Goal: Task Accomplishment & Management: Use online tool/utility

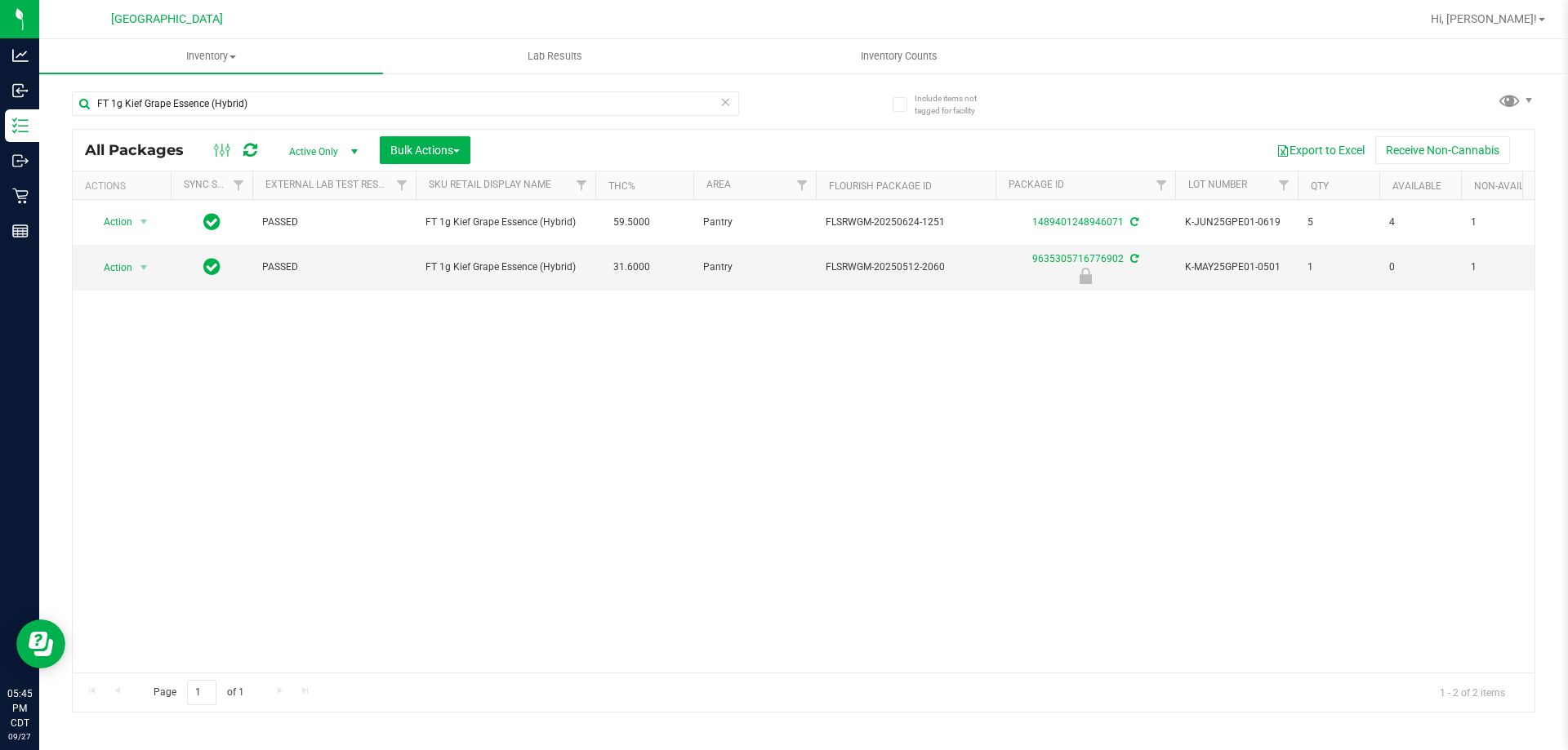
scroll to position [0, 243]
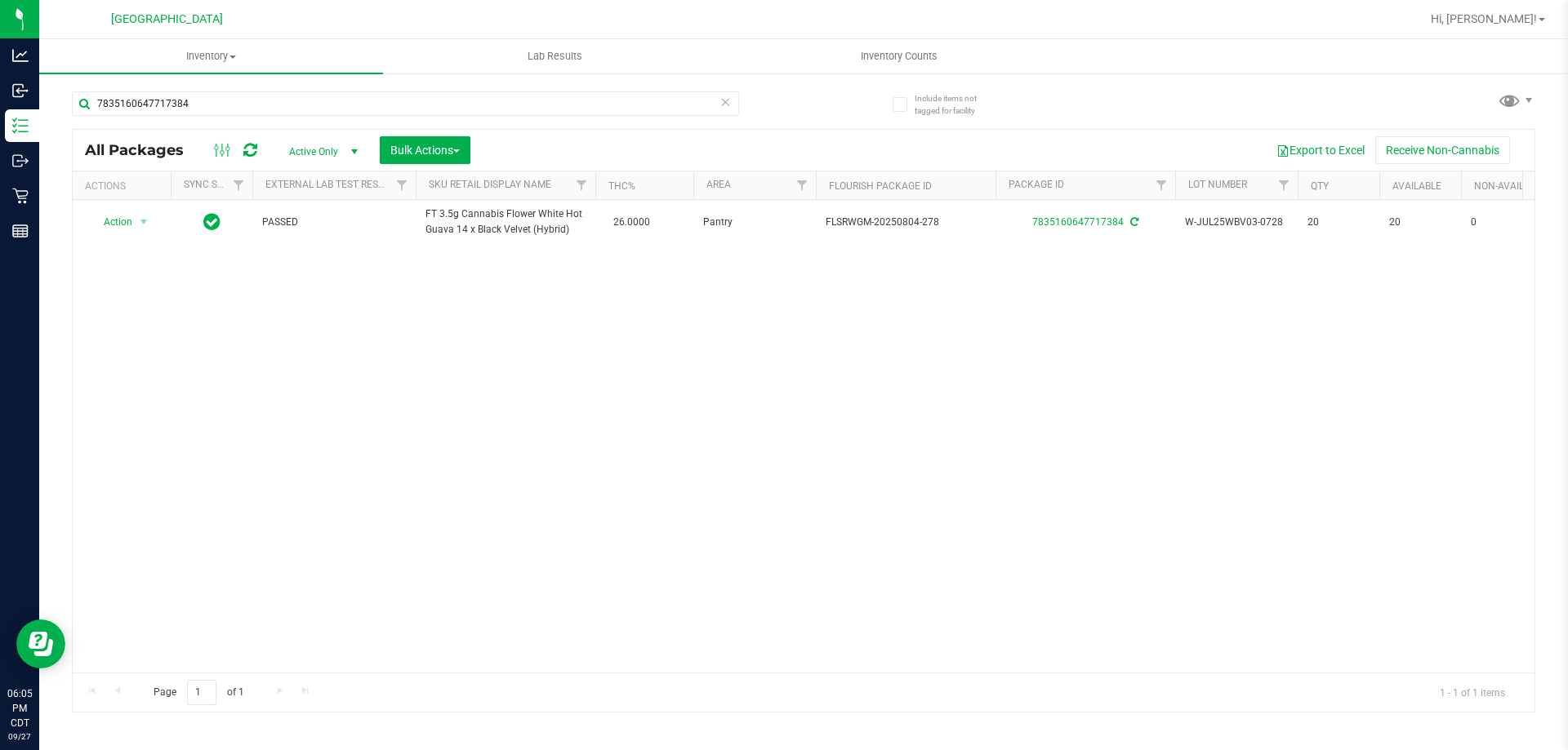
click at [724, 107] on icon at bounding box center [724, 101] width 11 height 20
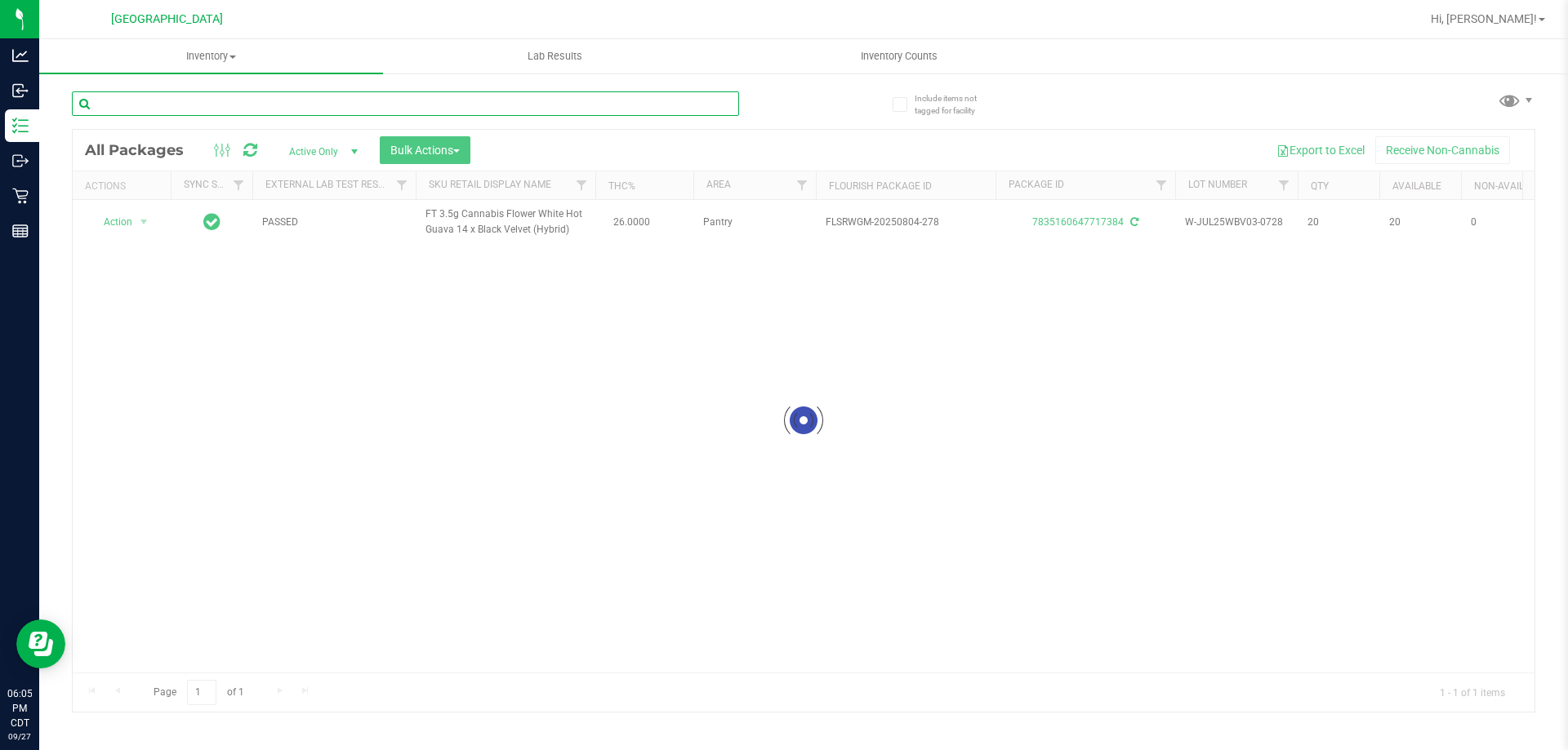
click at [575, 102] on input "text" at bounding box center [406, 104] width 667 height 25
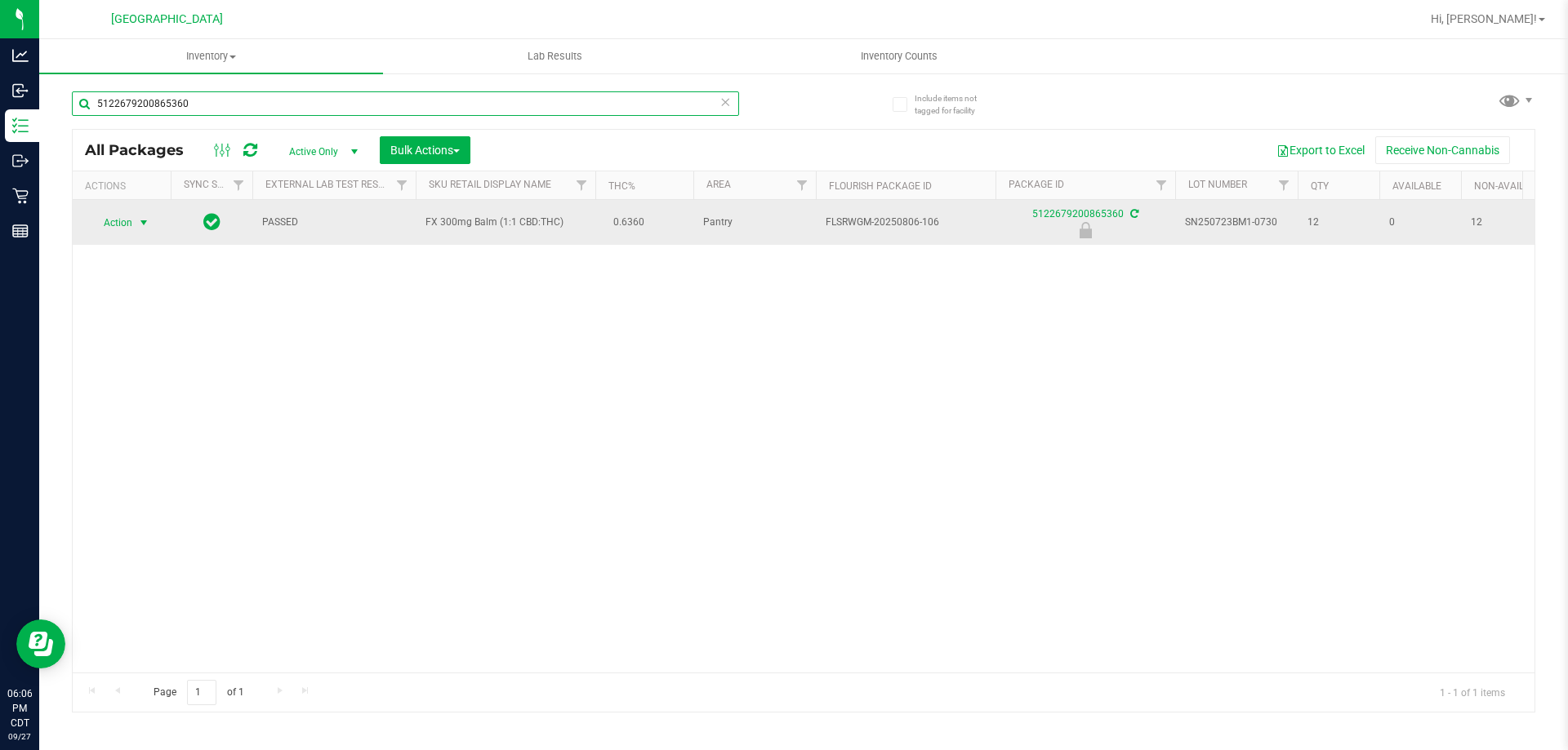
type input "5122679200865360"
click at [125, 222] on span "Action" at bounding box center [111, 223] width 44 height 23
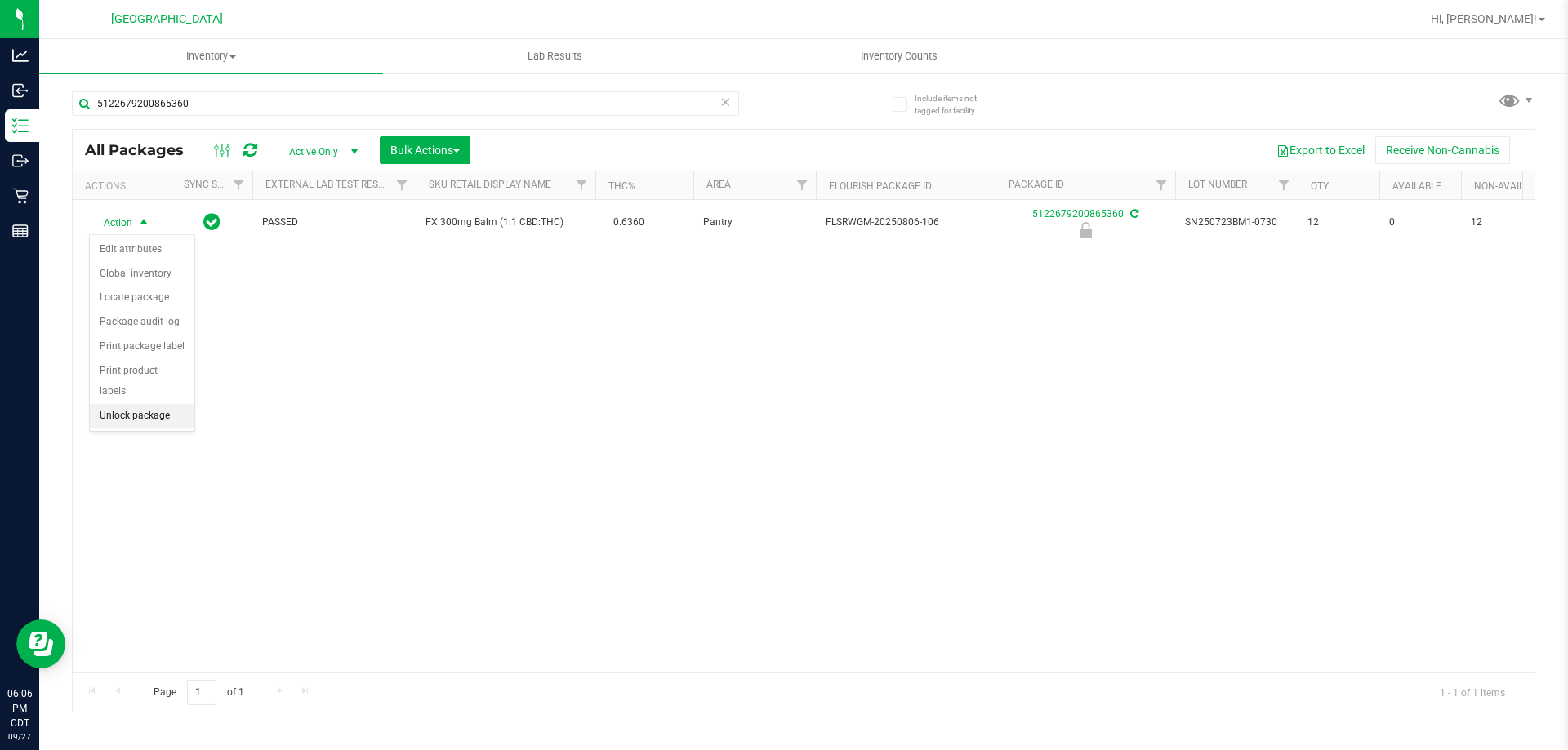
click at [137, 404] on li "Unlock package" at bounding box center [142, 416] width 105 height 25
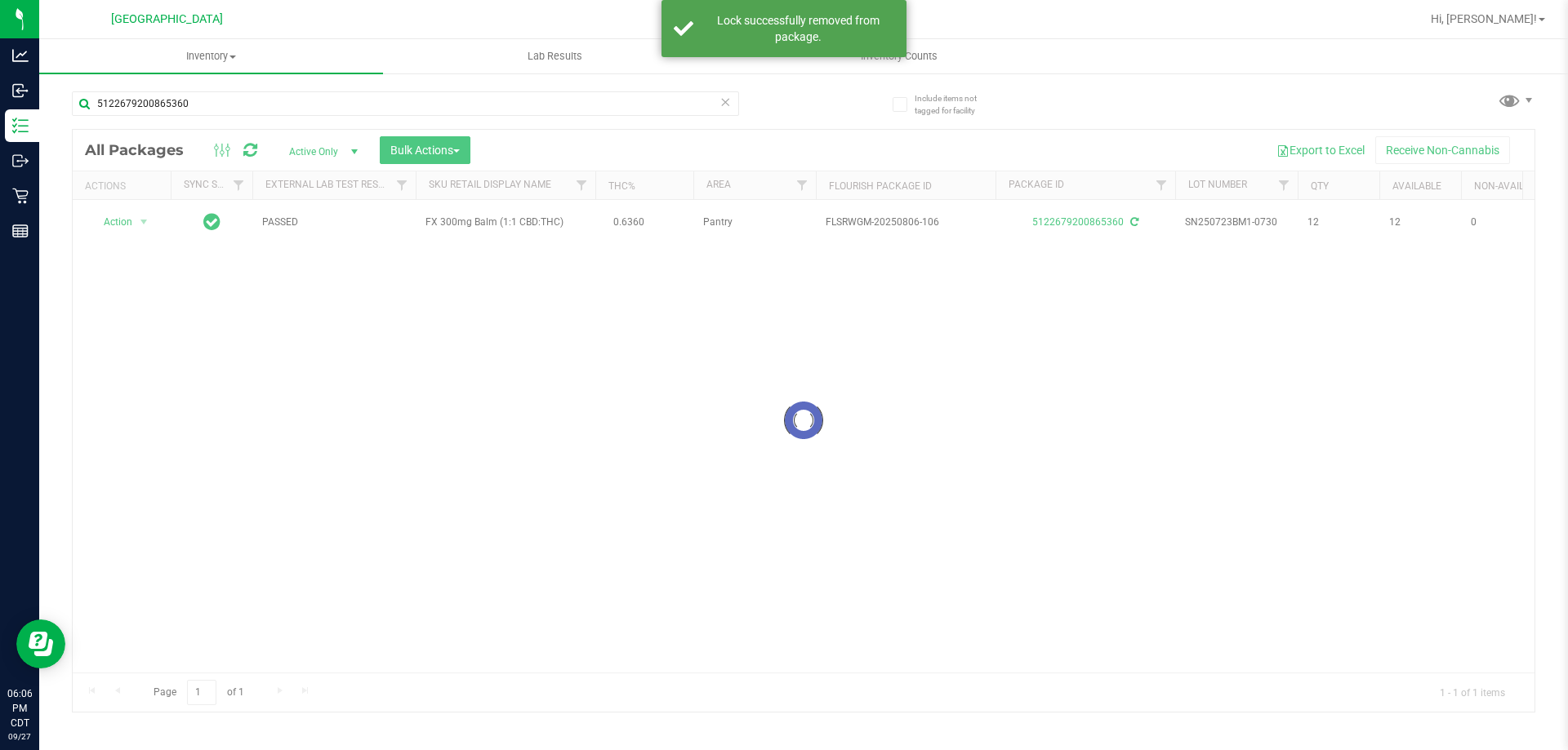
click at [128, 218] on div at bounding box center [803, 420] width 1462 height 582
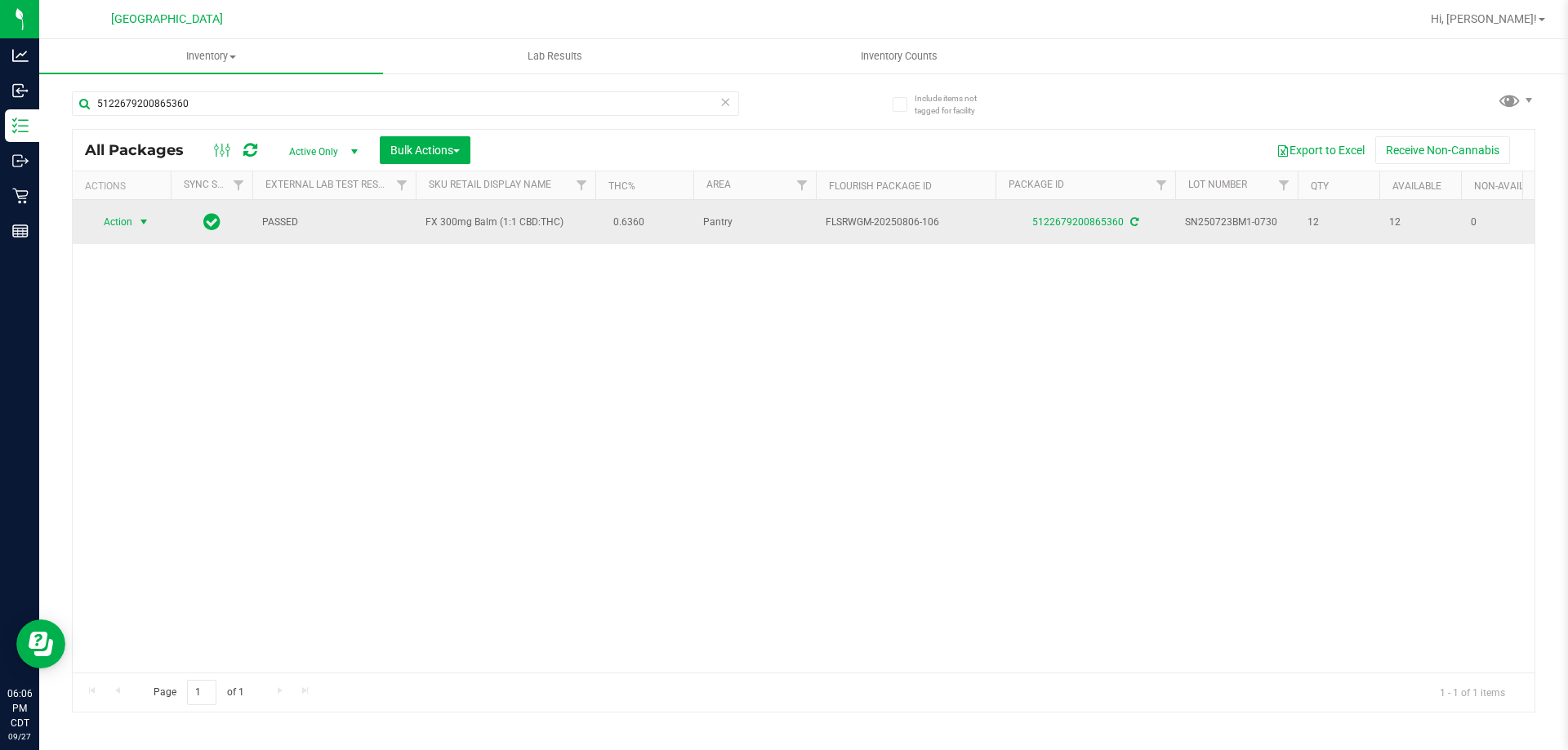
click at [113, 222] on span "Action" at bounding box center [111, 222] width 44 height 23
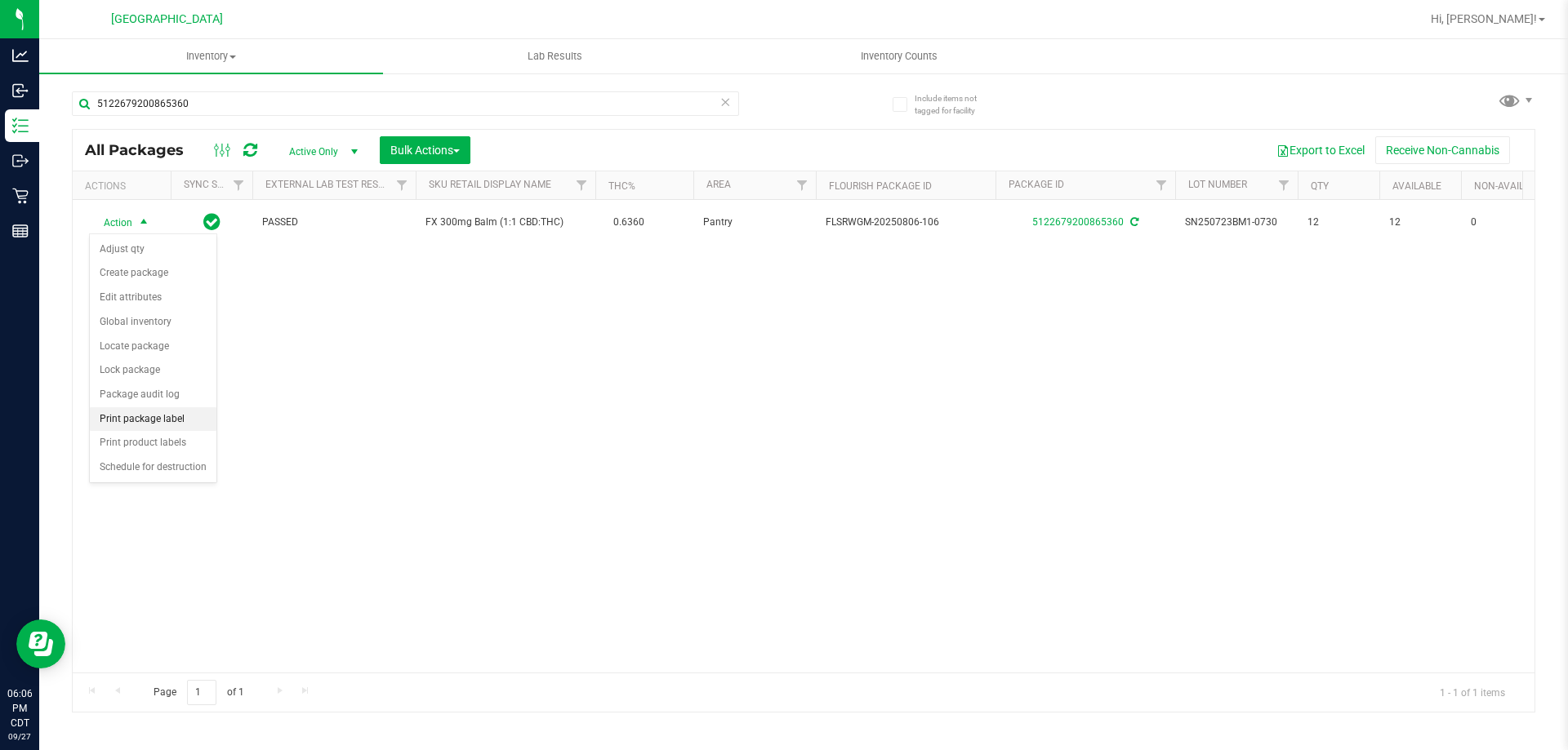
click at [158, 412] on li "Print package label" at bounding box center [153, 419] width 127 height 25
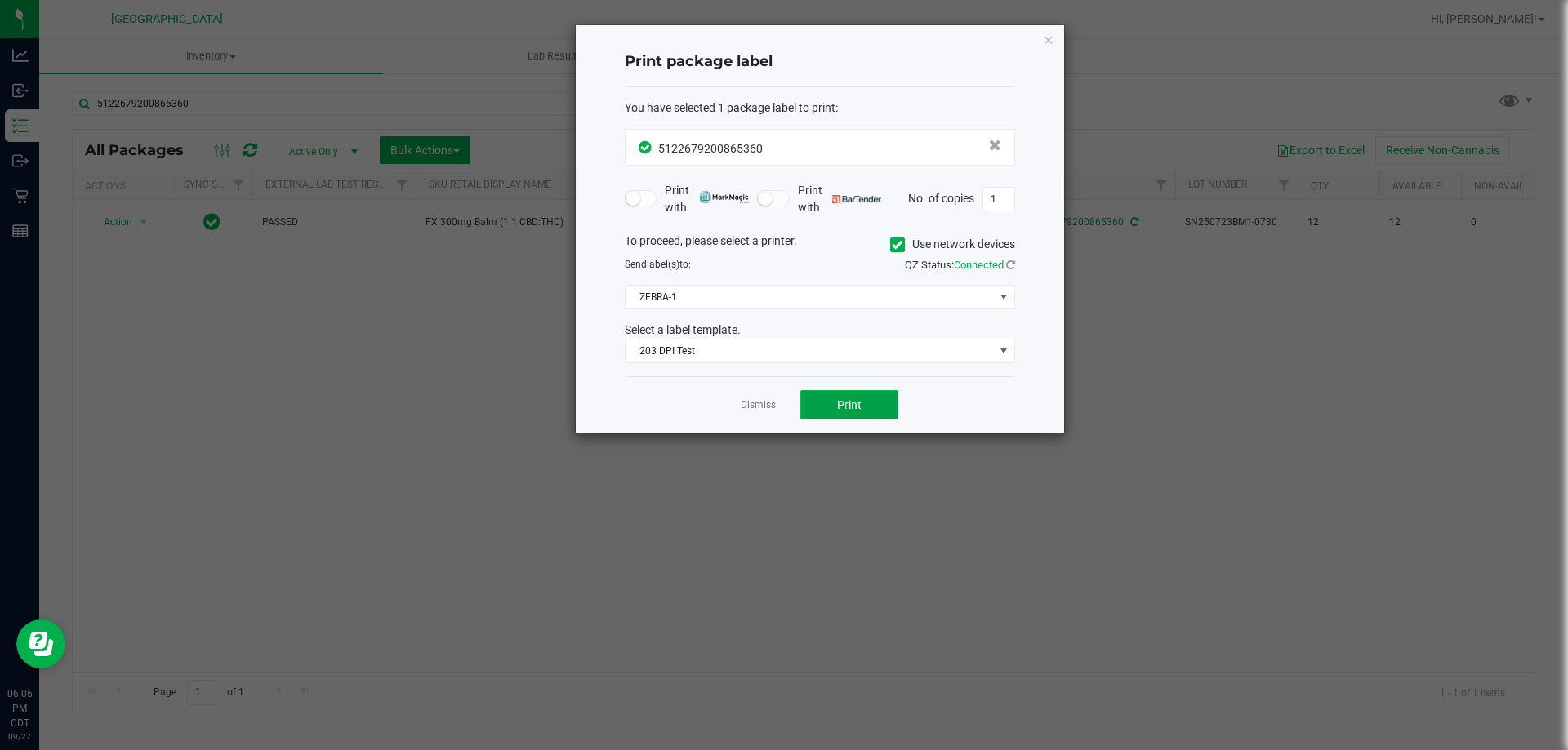
click at [859, 398] on button "Print" at bounding box center [849, 405] width 98 height 29
drag, startPoint x: 767, startPoint y: 406, endPoint x: 780, endPoint y: 250, distance: 156.5
click at [765, 407] on link "Dismiss" at bounding box center [758, 405] width 35 height 14
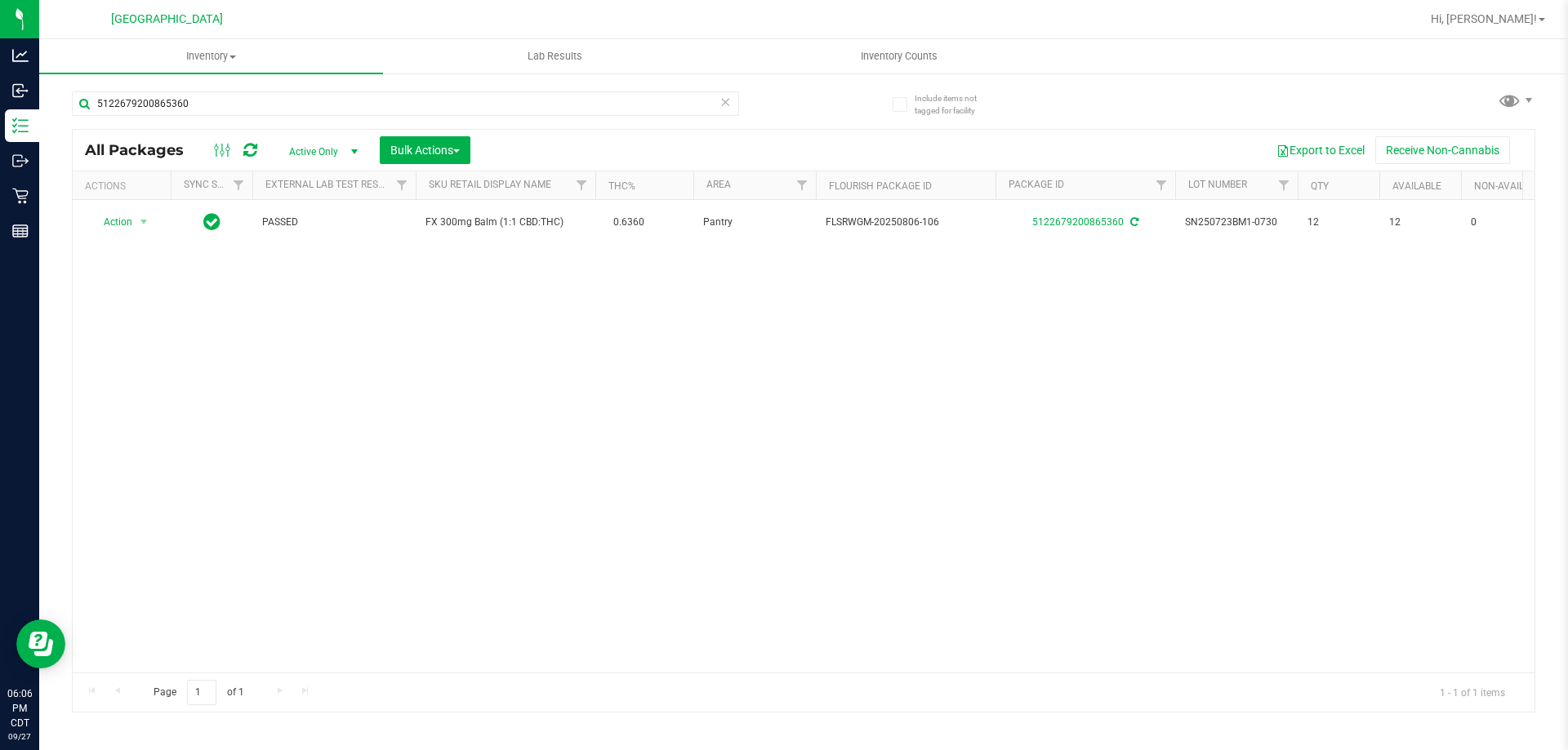
click at [725, 106] on icon at bounding box center [724, 101] width 11 height 20
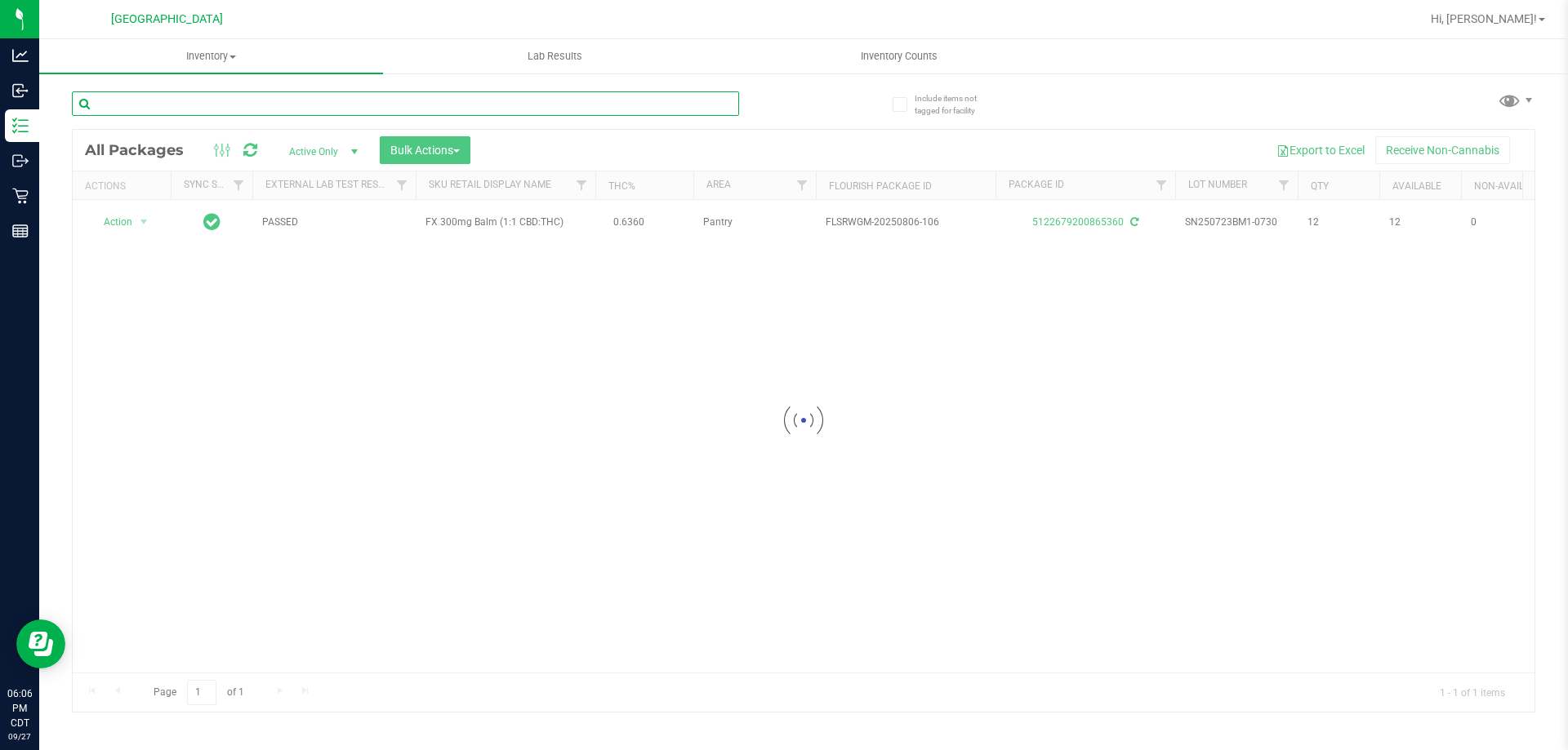
click at [695, 93] on input "text" at bounding box center [406, 104] width 667 height 25
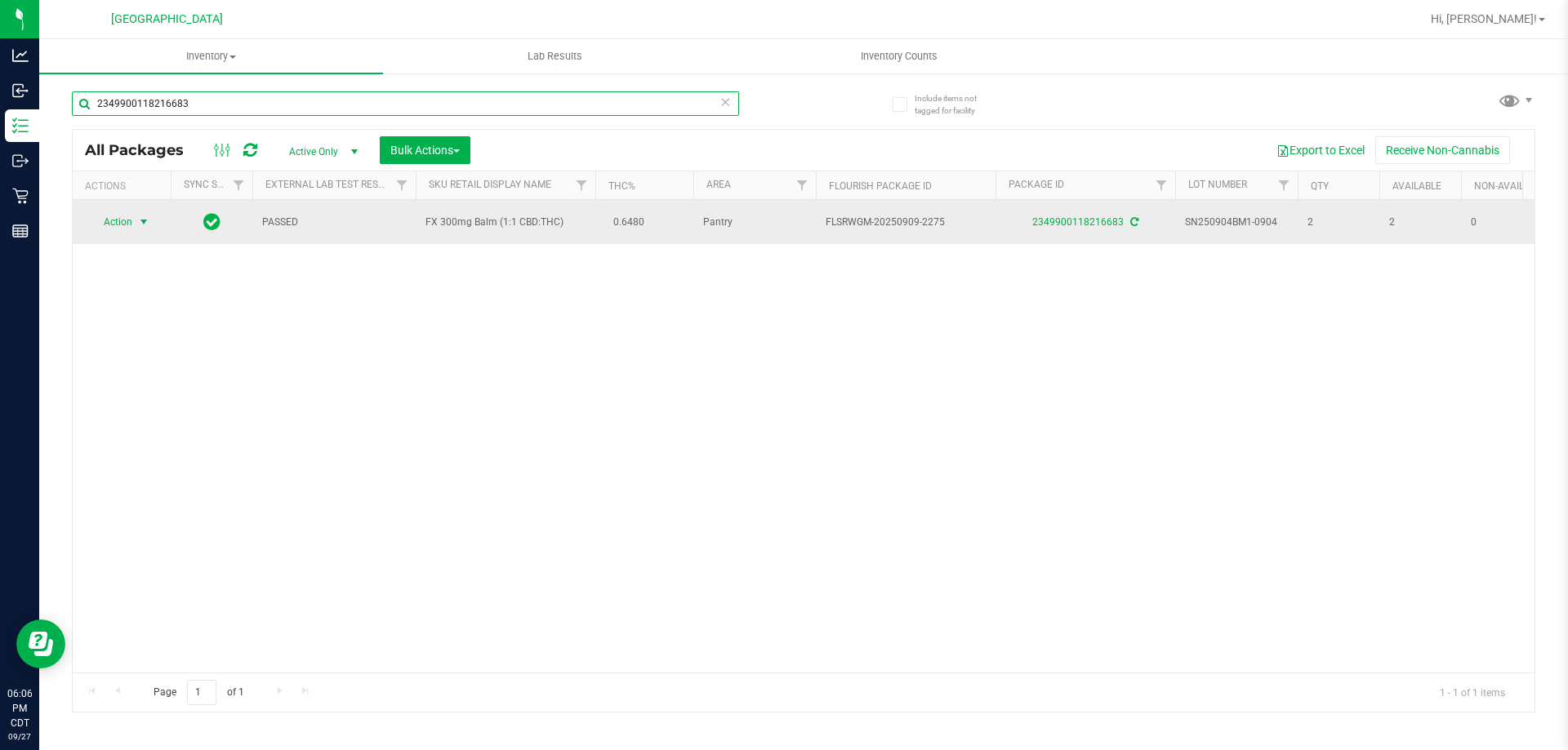
type input "2349900118216683"
click at [120, 216] on span "Action" at bounding box center [111, 222] width 44 height 23
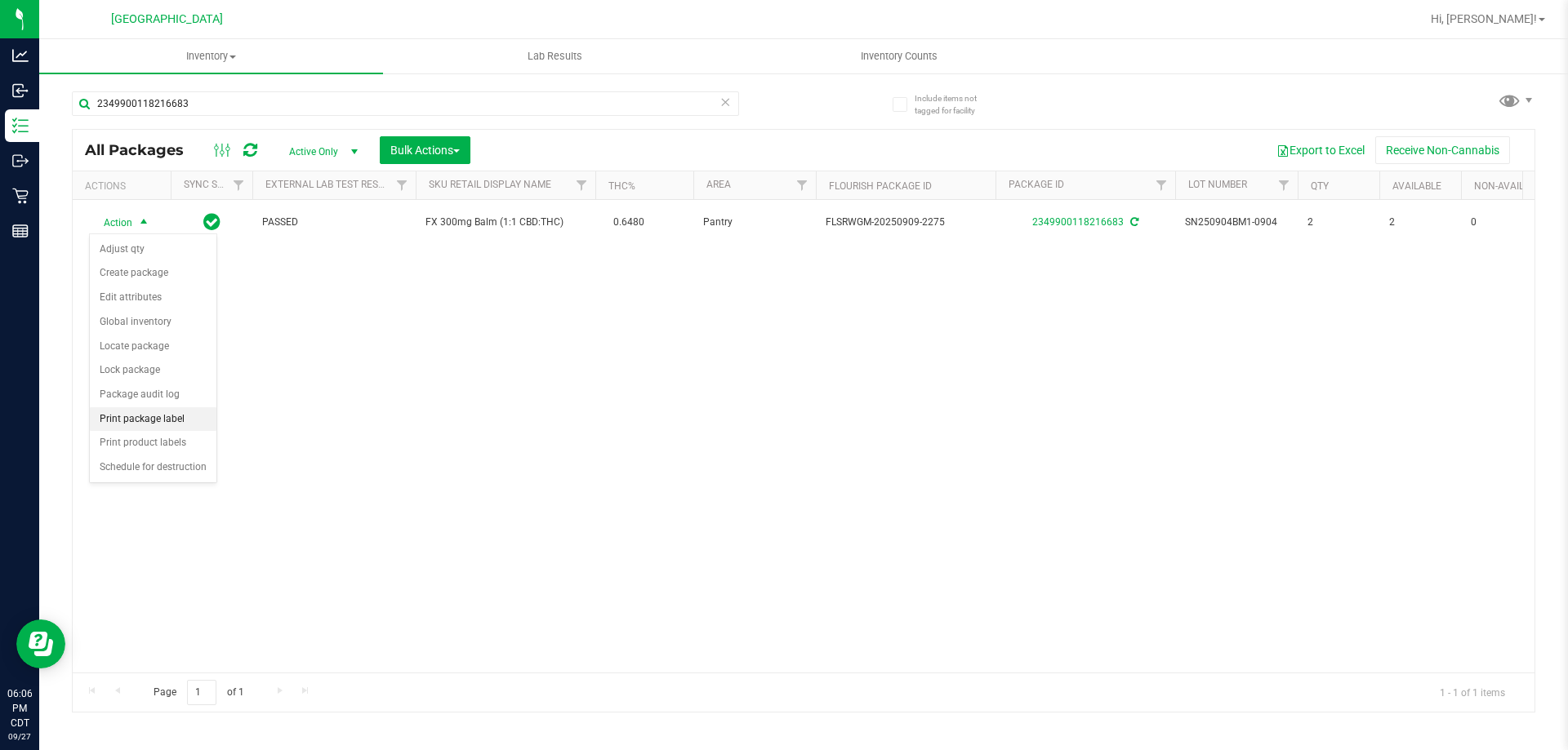
click at [146, 411] on li "Print package label" at bounding box center [153, 419] width 127 height 25
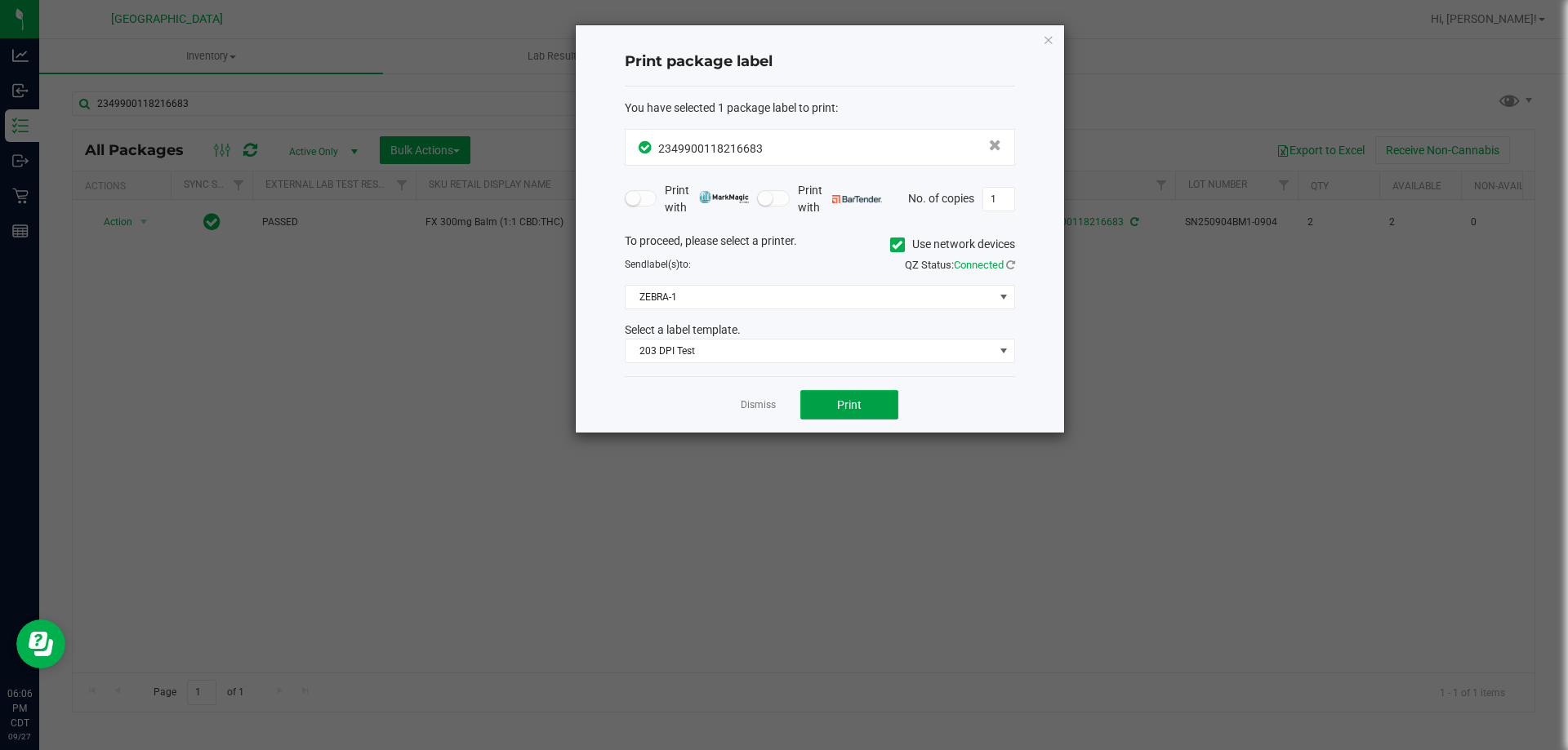
click at [848, 401] on span "Print" at bounding box center [849, 405] width 25 height 13
click at [752, 411] on link "Dismiss" at bounding box center [758, 405] width 35 height 14
